Goal: Task Accomplishment & Management: Use online tool/utility

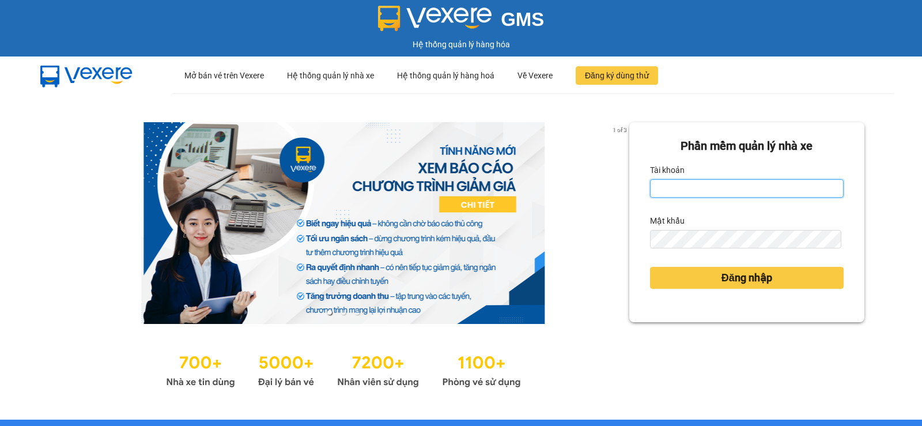
click at [706, 180] on input "Tài khoản" at bounding box center [747, 188] width 194 height 18
type input "nttnga.hhg"
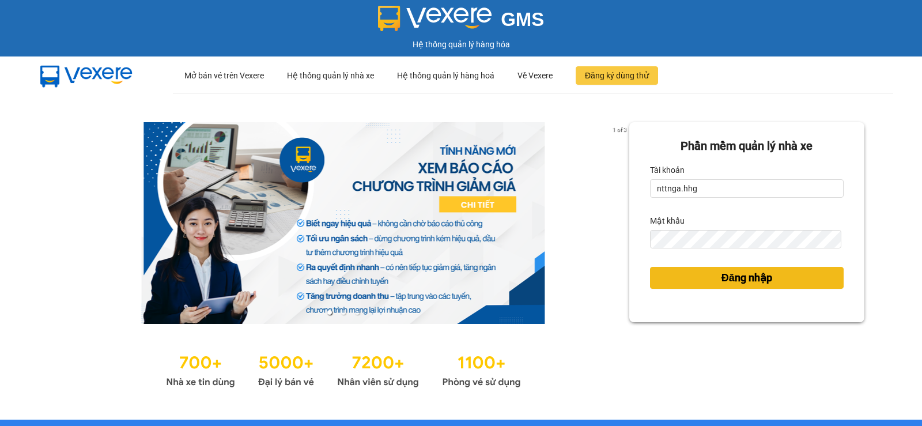
click at [688, 270] on button "Đăng nhập" at bounding box center [747, 278] width 194 height 22
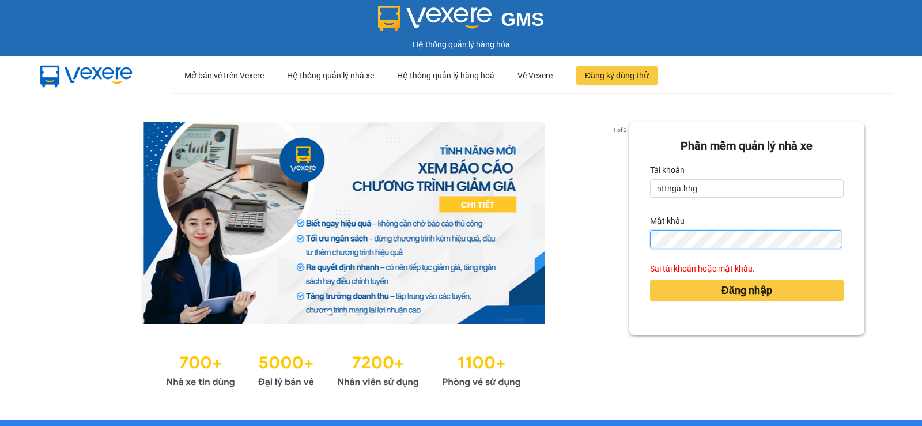
click at [599, 242] on div "1 of 3 Phần mềm quản lý nhà xe Tài khoản nttnga.hhg Mật khẩu Sai tài khoản hoặc…" at bounding box center [461, 256] width 922 height 326
click at [640, 233] on div "Phần mềm quản lý nhà xe Tài khoản nttnga.hhg Mật khẩu Sai tài khoản hoặc mật kh…" at bounding box center [747, 228] width 235 height 213
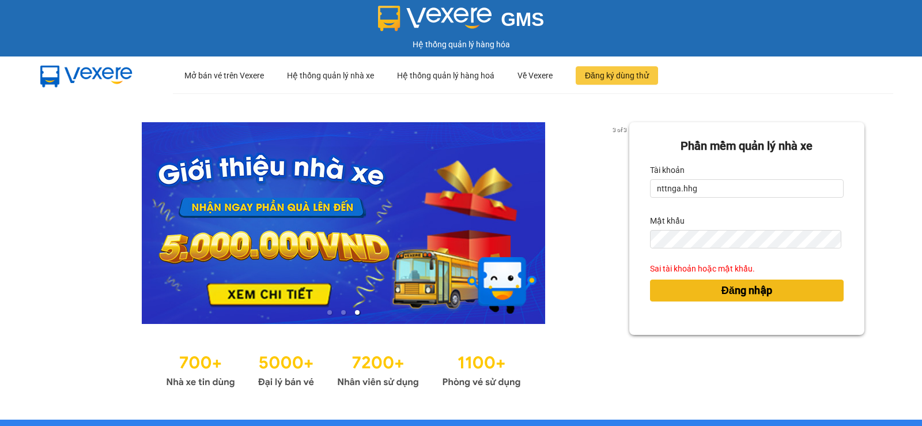
click at [786, 288] on button "Đăng nhập" at bounding box center [747, 291] width 194 height 22
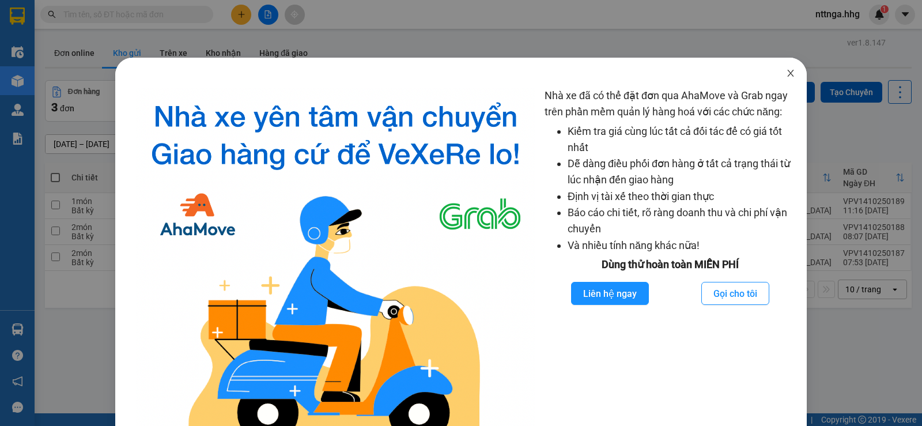
click at [778, 76] on span "Close" at bounding box center [791, 74] width 32 height 32
